Goal: Transaction & Acquisition: Purchase product/service

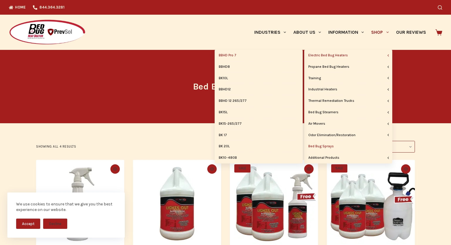
click at [251, 55] on link "BBHD Pro 7" at bounding box center [259, 55] width 88 height 11
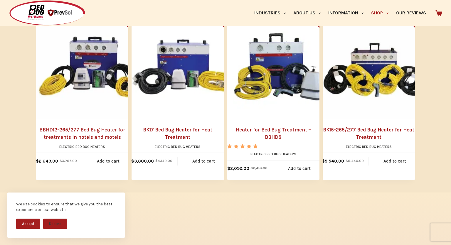
scroll to position [620, 0]
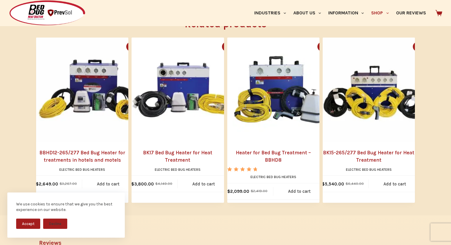
click at [375, 149] on link "BK15-265/277 Bed Bug Heater for Heat Treatment" at bounding box center [369, 156] width 92 height 15
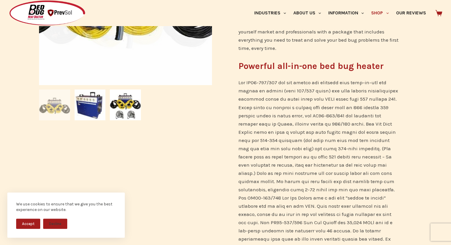
scroll to position [217, 0]
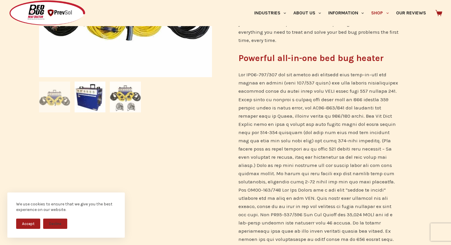
click at [133, 103] on img at bounding box center [125, 97] width 31 height 31
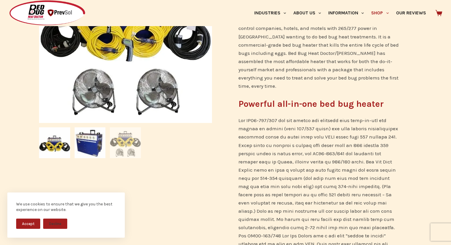
scroll to position [155, 0]
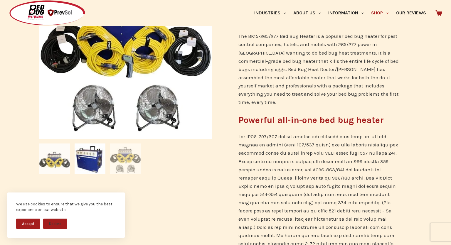
click at [58, 159] on img at bounding box center [54, 159] width 31 height 31
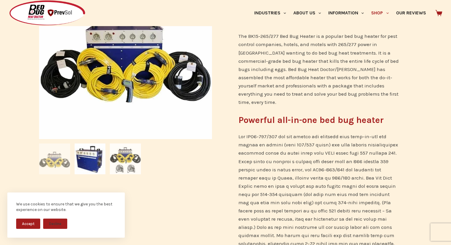
click at [126, 158] on img at bounding box center [125, 159] width 31 height 31
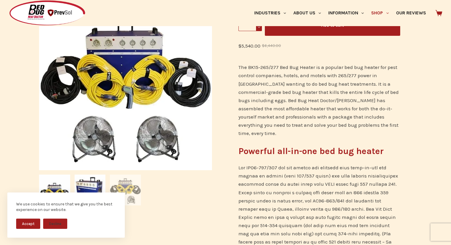
scroll to position [31, 0]
